Goal: Transaction & Acquisition: Obtain resource

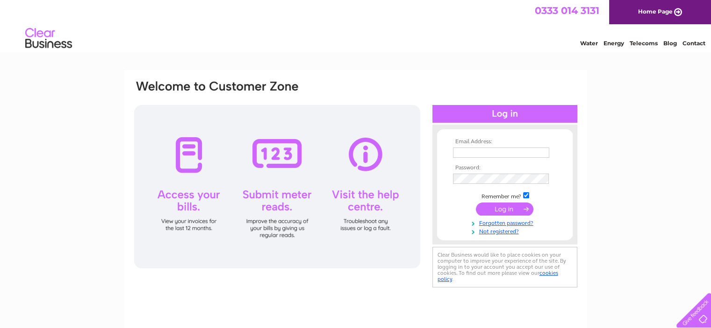
type input "narrowwidebikes@gmail.com"
click at [500, 210] on input "submit" at bounding box center [504, 209] width 57 height 13
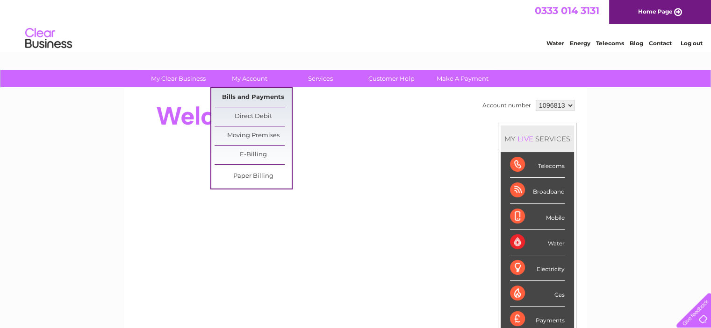
click at [249, 97] on link "Bills and Payments" at bounding box center [252, 97] width 77 height 19
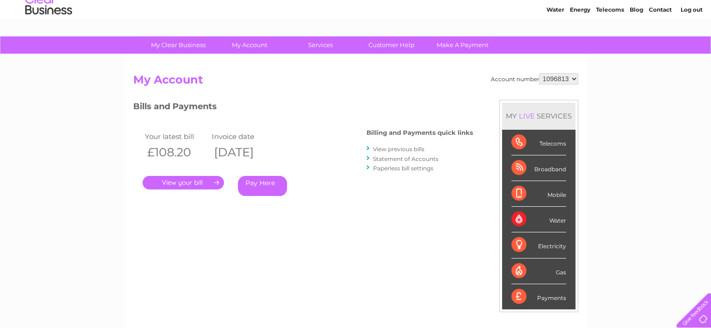
scroll to position [36, 0]
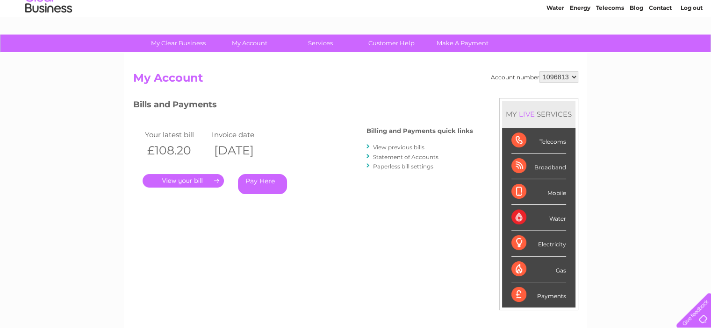
click at [399, 156] on link "Statement of Accounts" at bounding box center [405, 157] width 65 height 7
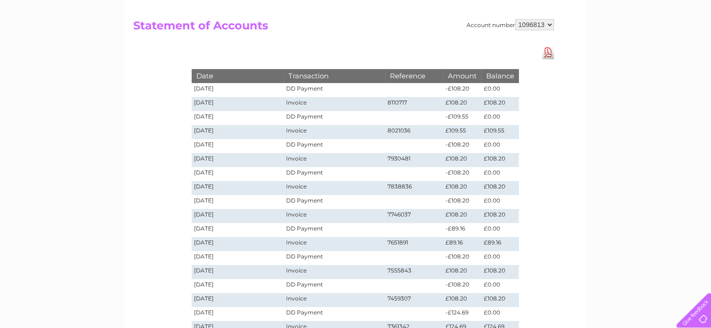
scroll to position [86, 0]
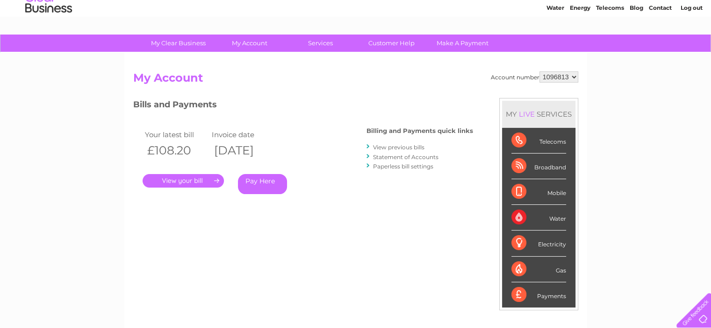
click at [397, 149] on link "View previous bills" at bounding box center [398, 147] width 51 height 7
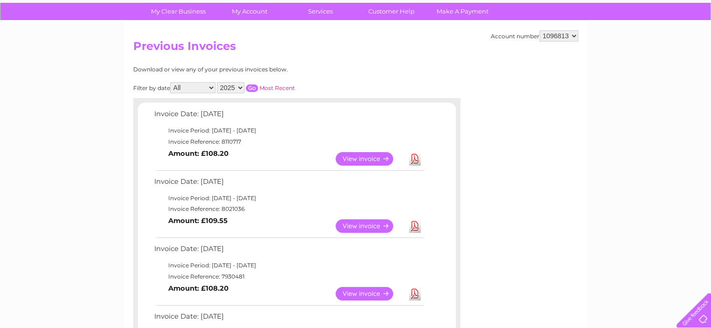
scroll to position [78, 0]
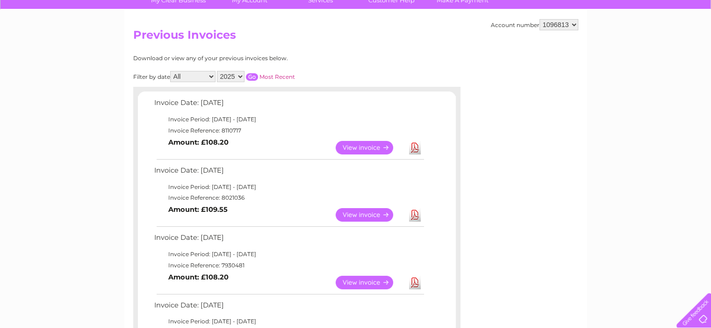
click at [374, 145] on link "View" at bounding box center [369, 148] width 69 height 14
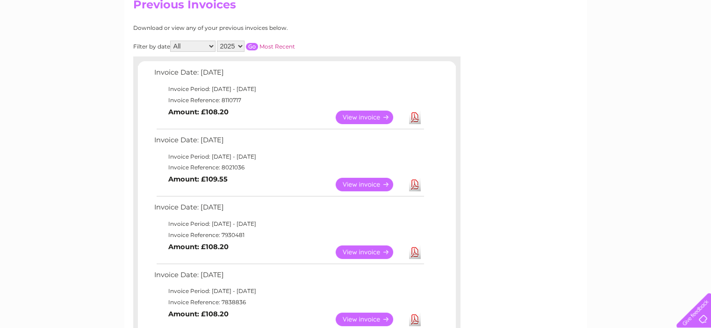
scroll to position [110, 0]
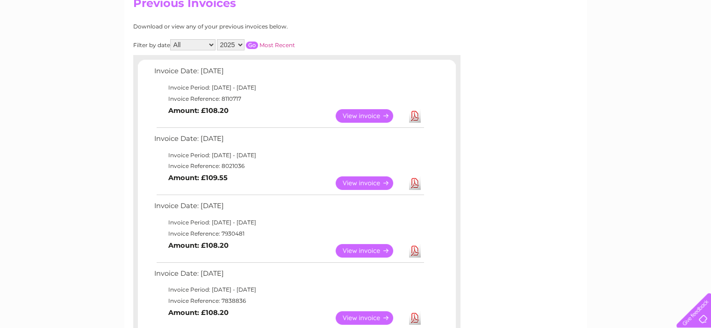
click at [415, 120] on link "Download" at bounding box center [415, 116] width 12 height 14
click at [414, 183] on link "Download" at bounding box center [415, 184] width 12 height 14
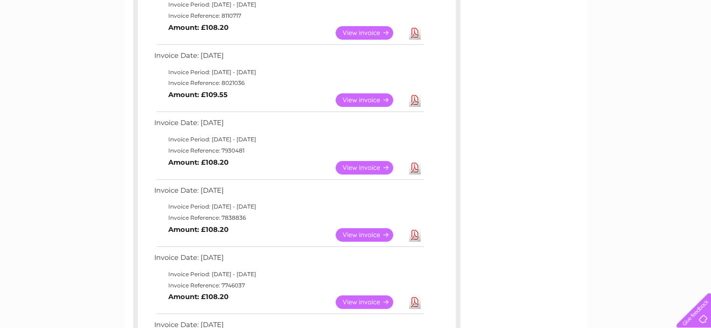
scroll to position [198, 0]
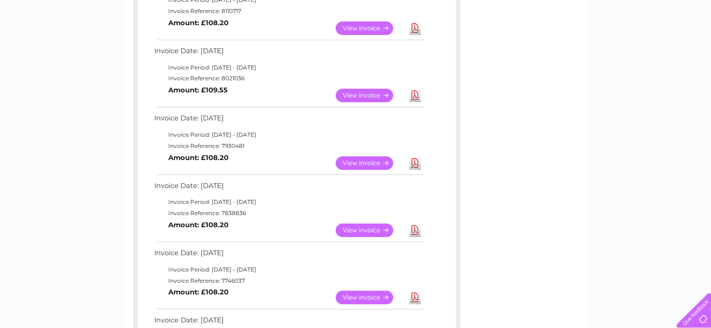
click at [412, 163] on link "Download" at bounding box center [415, 163] width 12 height 14
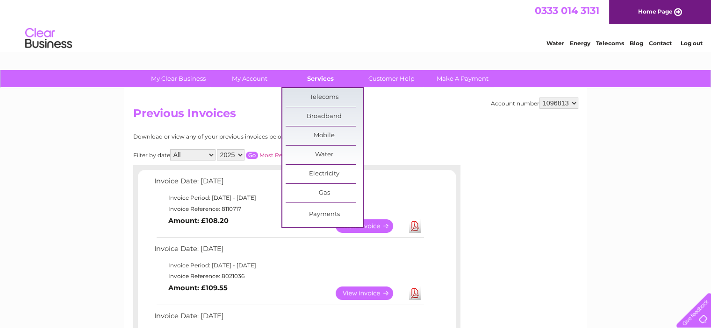
click at [323, 75] on link "Services" at bounding box center [320, 78] width 77 height 17
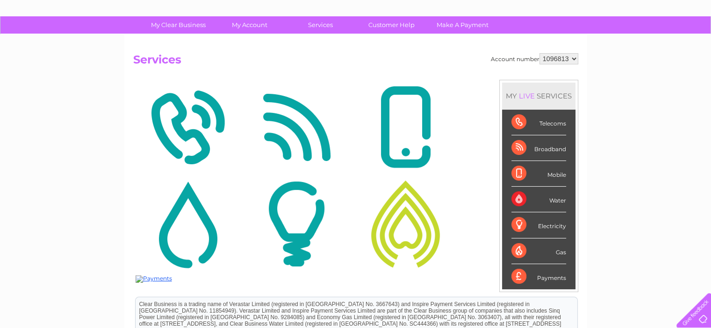
scroll to position [50, 0]
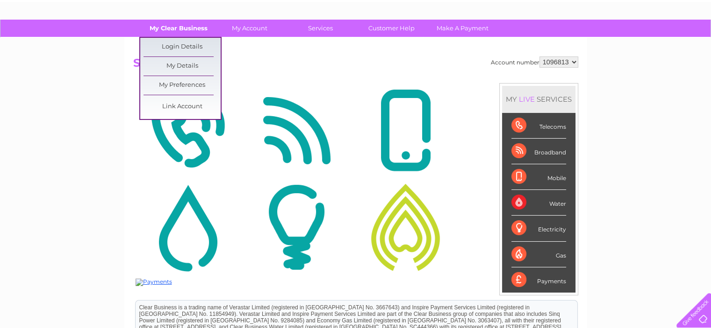
click at [187, 28] on link "My Clear Business" at bounding box center [178, 28] width 77 height 17
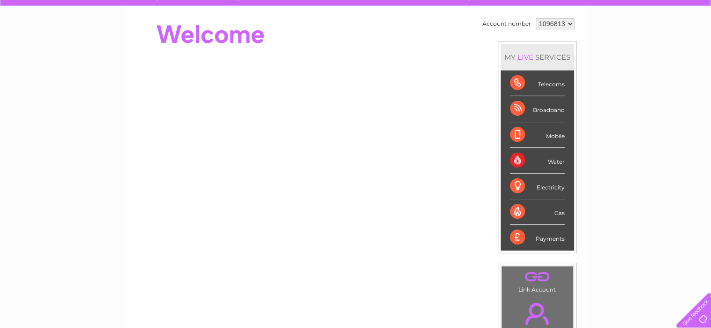
scroll to position [75, 0]
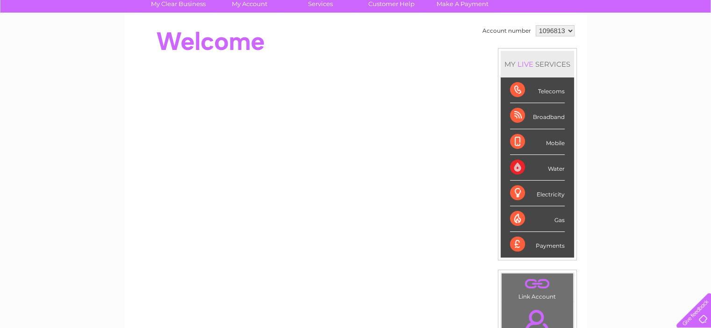
click at [518, 241] on div "Payments" at bounding box center [537, 244] width 55 height 25
click at [549, 243] on div "Payments" at bounding box center [537, 244] width 55 height 25
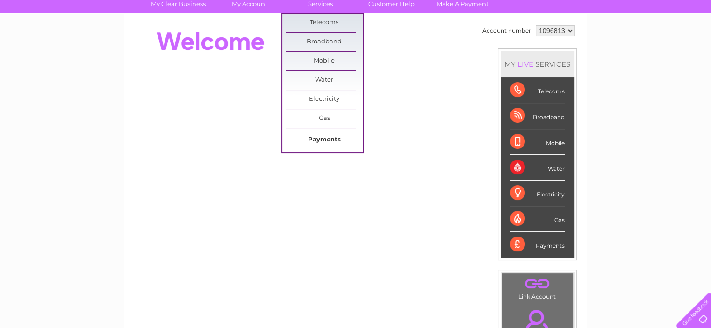
click at [315, 136] on link "Payments" at bounding box center [323, 140] width 77 height 19
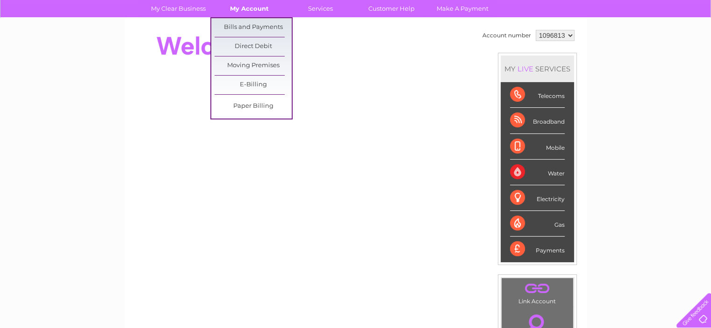
click at [245, 10] on link "My Account" at bounding box center [249, 8] width 77 height 17
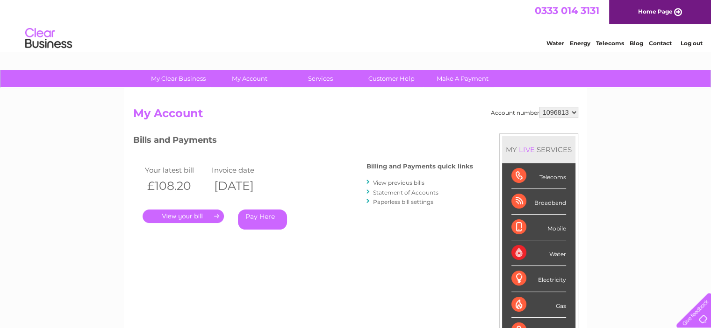
click at [408, 192] on link "Statement of Accounts" at bounding box center [405, 192] width 65 height 7
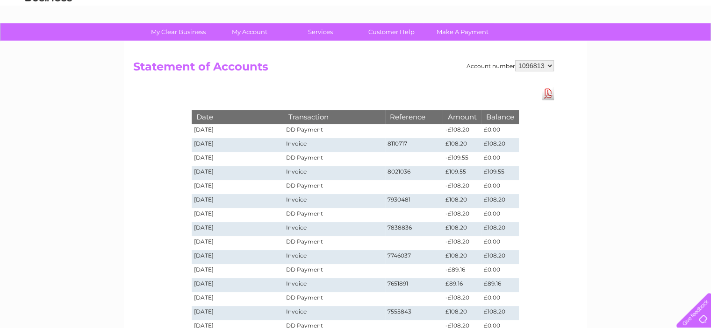
scroll to position [44, 0]
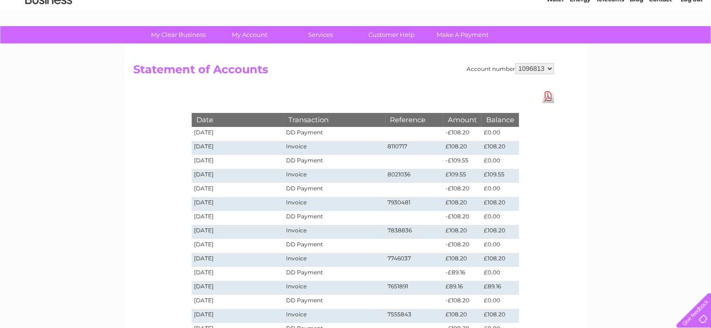
click at [548, 93] on link "Download Pdf" at bounding box center [548, 97] width 12 height 14
